Goal: Information Seeking & Learning: Find specific fact

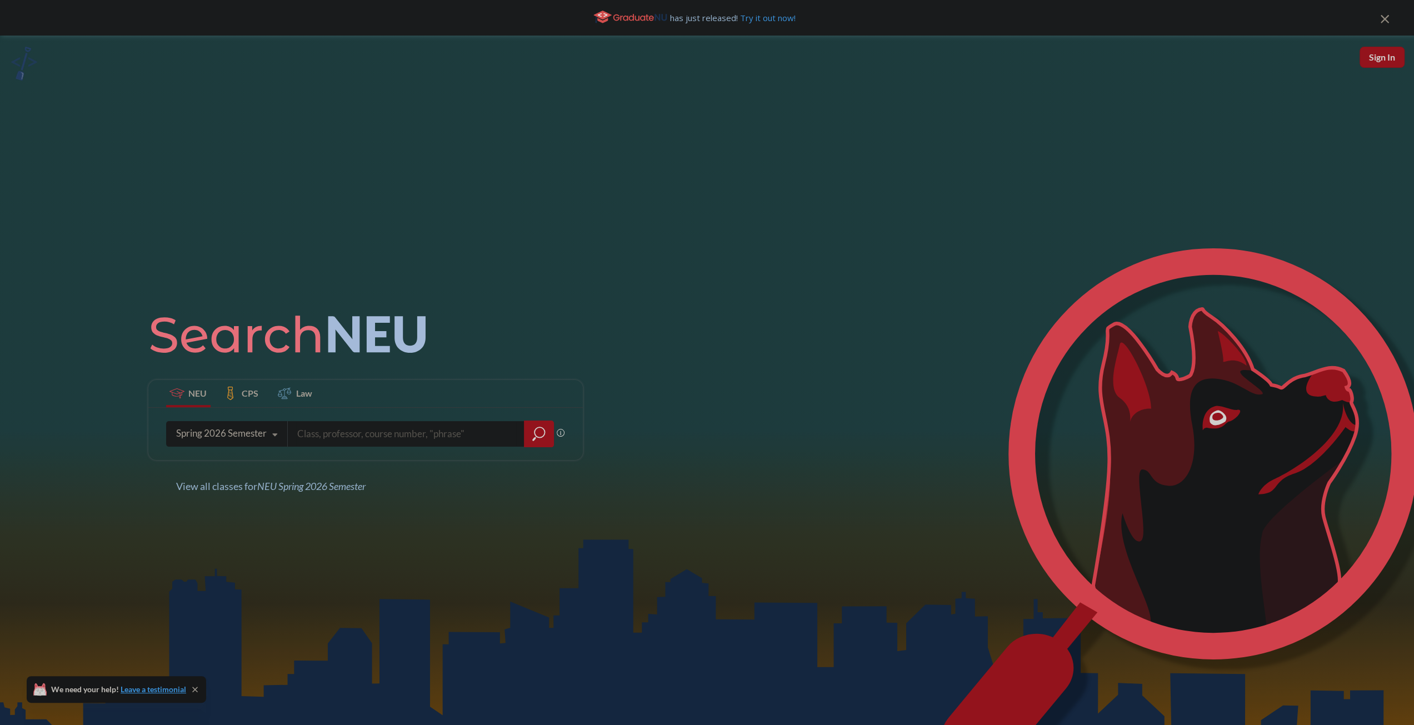
click at [330, 431] on input "search" at bounding box center [406, 433] width 220 height 23
click at [223, 430] on div "Spring 2026 Semester" at bounding box center [221, 433] width 91 height 12
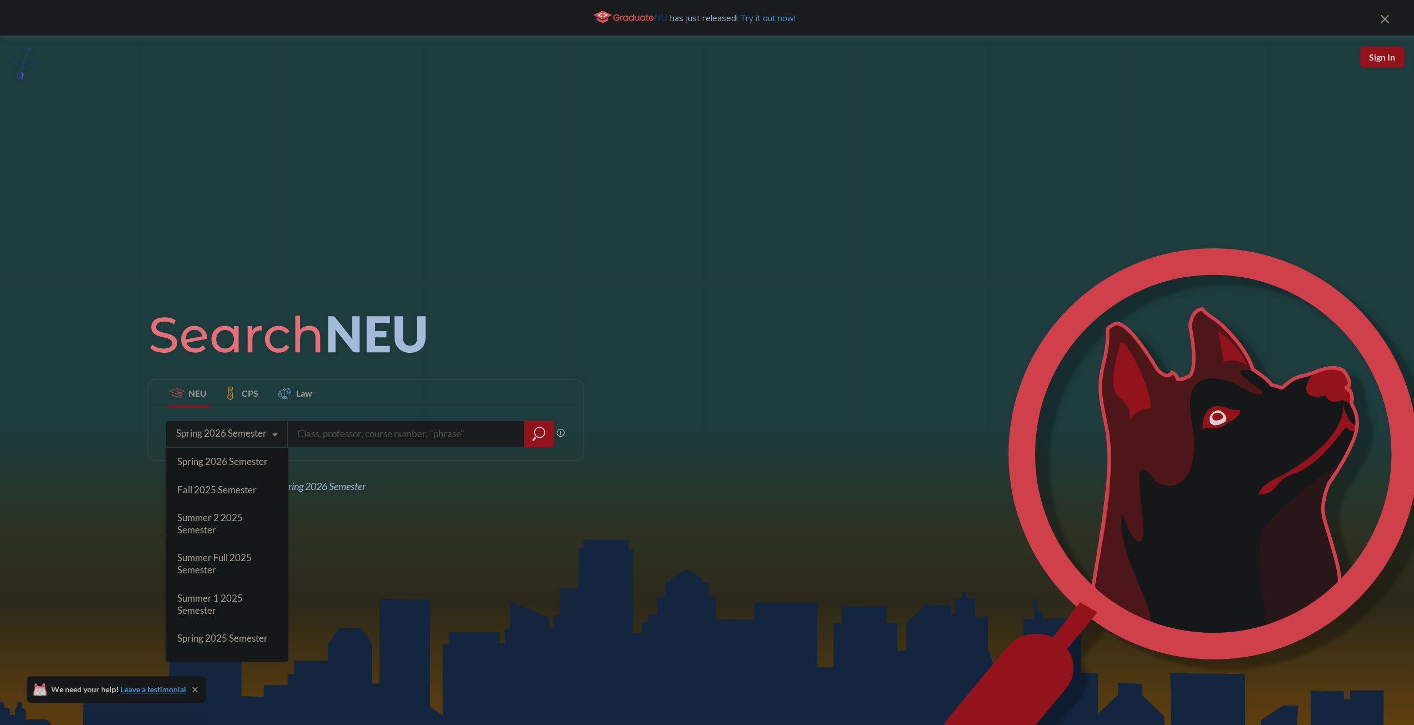
click at [214, 486] on span "Fall 2025 Semester" at bounding box center [216, 489] width 79 height 12
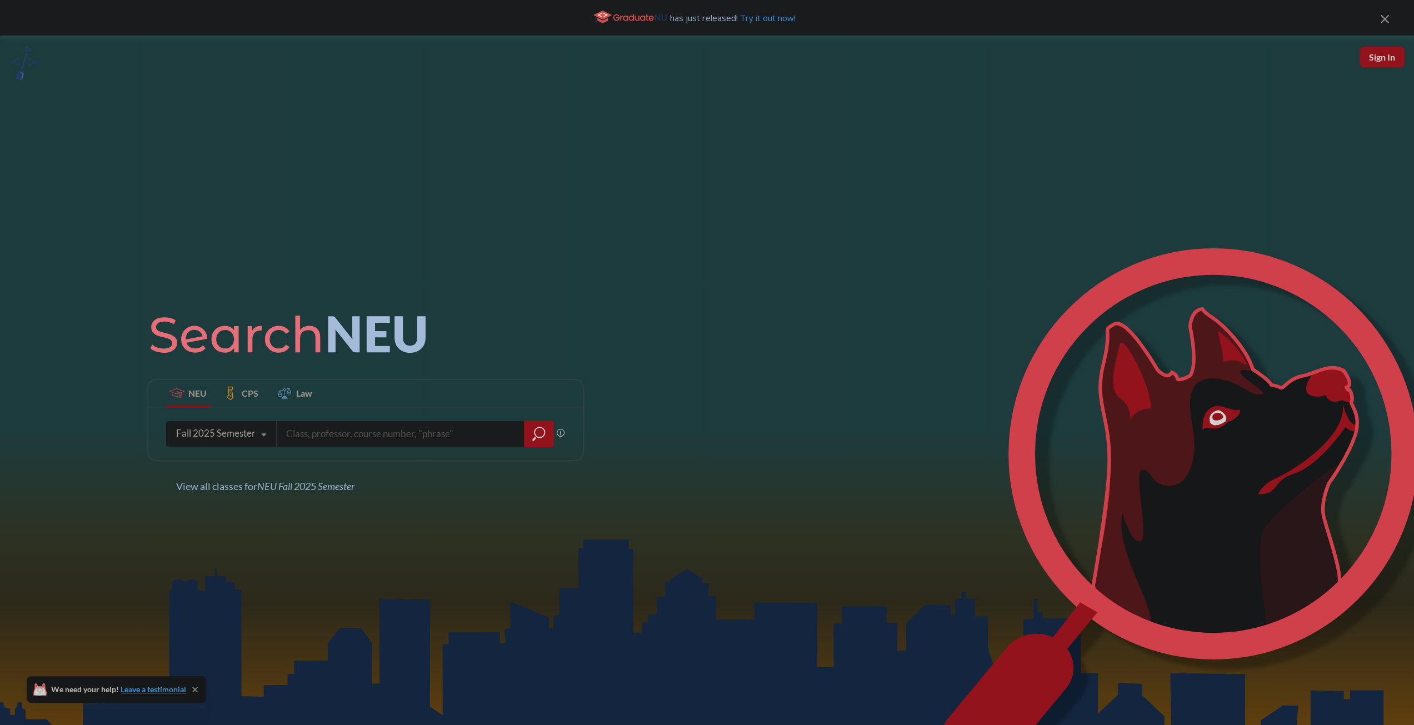
click at [370, 436] on input "search" at bounding box center [400, 433] width 231 height 23
type input "eece2310"
